Goal: Task Accomplishment & Management: Manage account settings

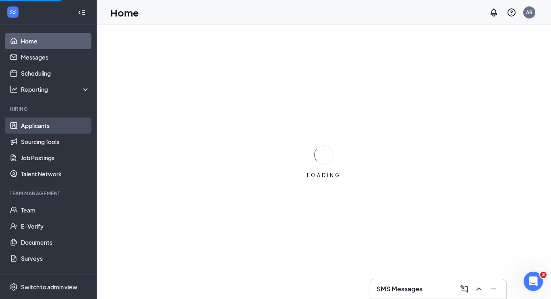
click at [41, 133] on link "Applicants" at bounding box center [55, 126] width 69 height 16
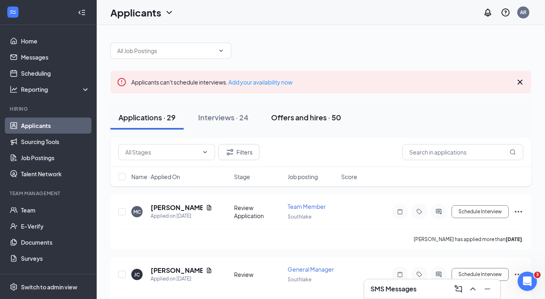
click at [302, 114] on div "Offers and hires · 50" at bounding box center [306, 117] width 70 height 10
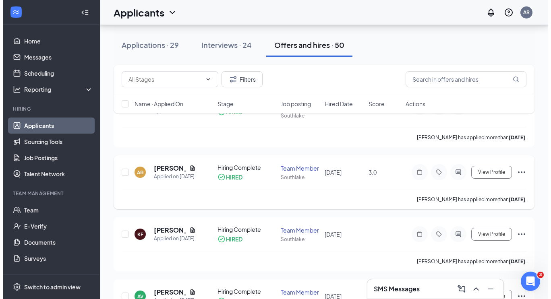
scroll to position [109, 0]
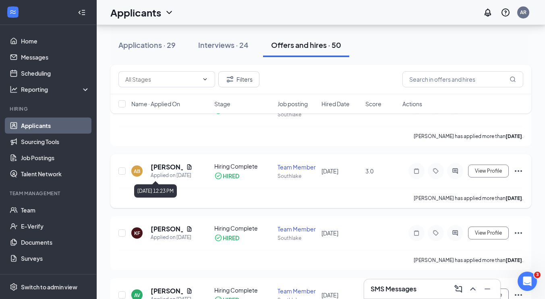
click at [158, 173] on div "Applied on [DATE]" at bounding box center [172, 176] width 42 height 8
click at [158, 169] on h5 "[PERSON_NAME]" at bounding box center [167, 167] width 32 height 9
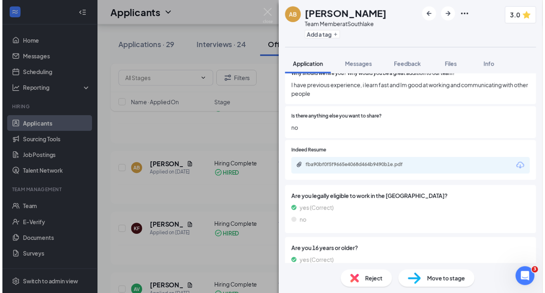
scroll to position [613, 0]
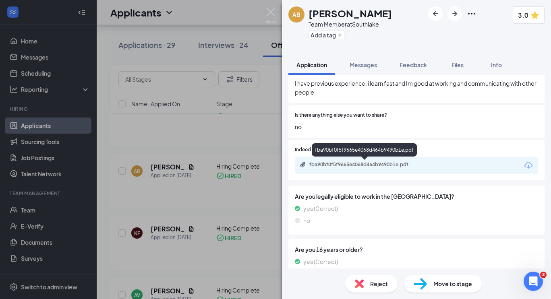
click at [378, 167] on div "fba90bf0f5f9665e4068d464b9490b1e.pdf" at bounding box center [365, 165] width 113 height 6
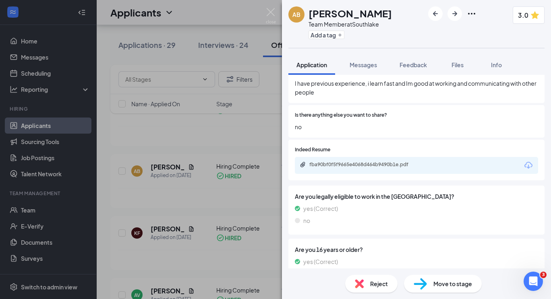
click at [272, 12] on img at bounding box center [271, 16] width 10 height 16
